Goal: Navigation & Orientation: Find specific page/section

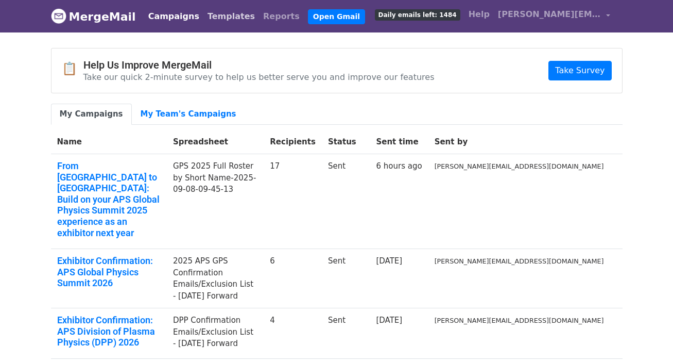
click at [215, 20] on link "Templates" at bounding box center [231, 16] width 56 height 21
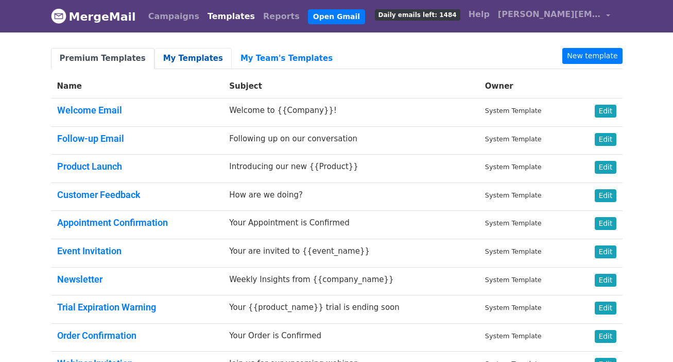
click at [194, 58] on link "My Templates" at bounding box center [193, 58] width 77 height 21
